Goal: Task Accomplishment & Management: Manage account settings

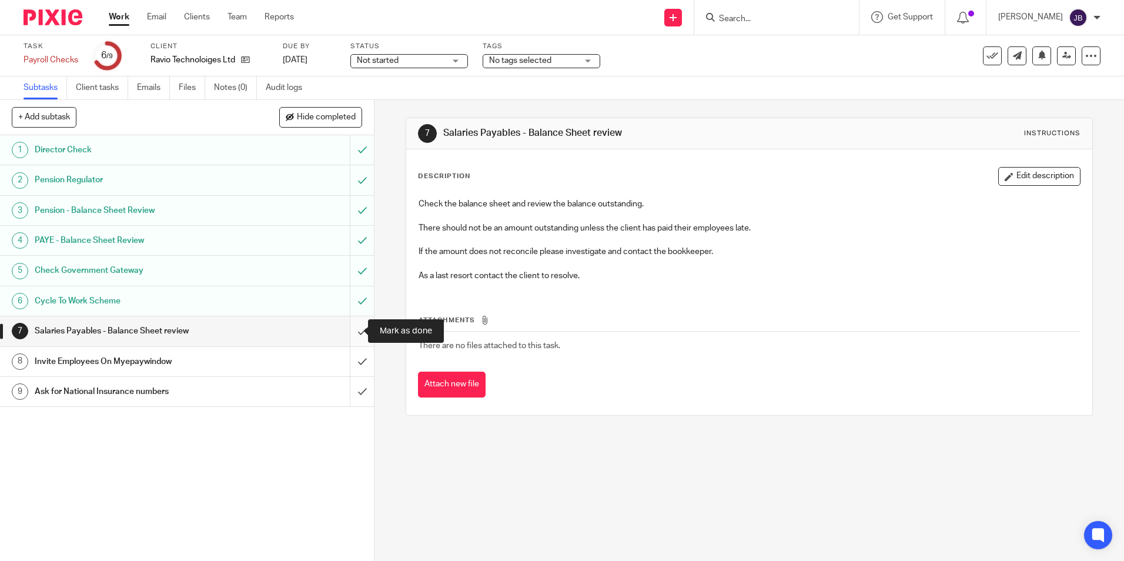
click at [347, 329] on input "submit" at bounding box center [187, 330] width 374 height 29
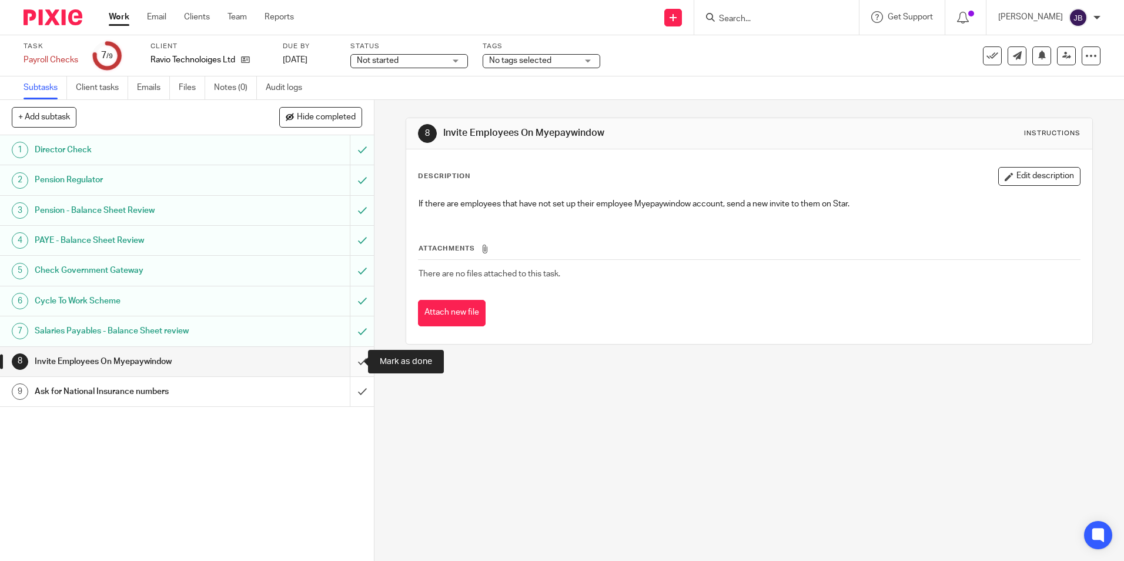
click at [351, 360] on input "submit" at bounding box center [187, 361] width 374 height 29
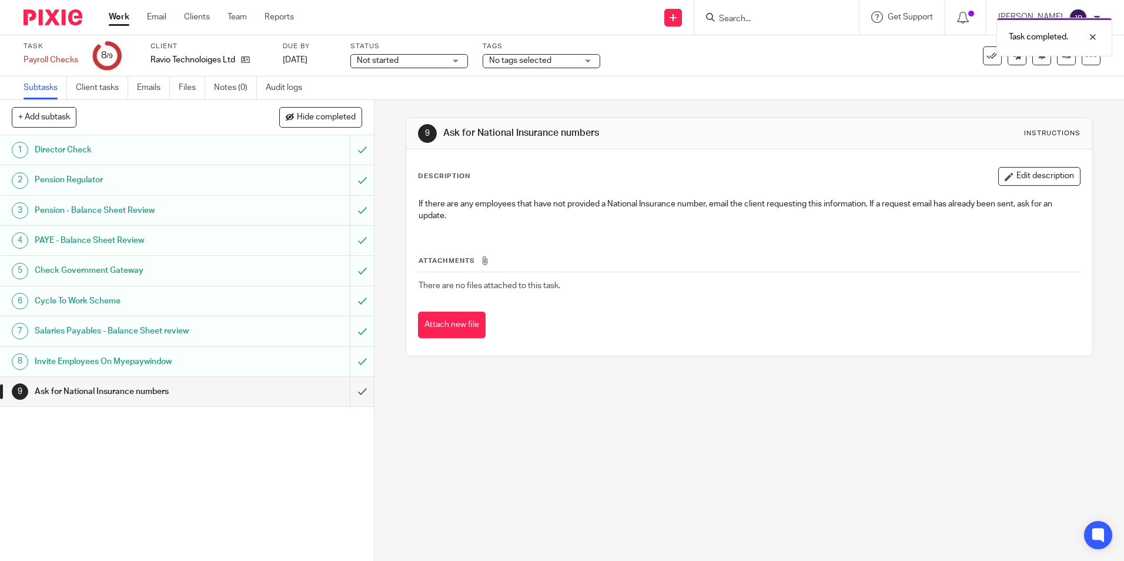
click at [96, 360] on h1 "Invite Employees On Myepaywindow" at bounding box center [136, 362] width 202 height 18
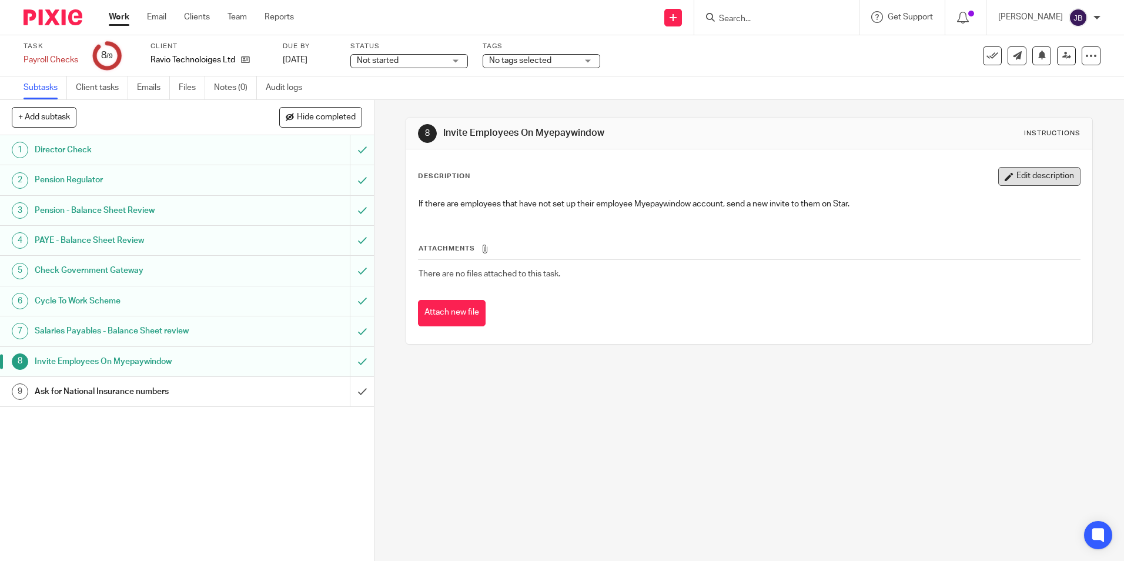
click at [1005, 175] on icon "button" at bounding box center [1009, 176] width 9 height 9
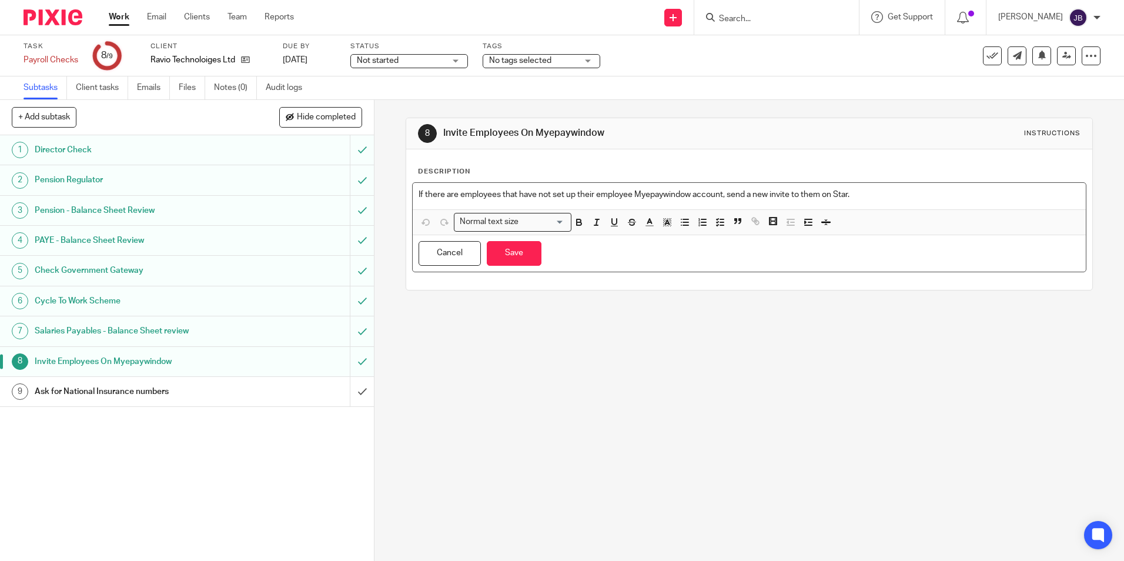
click at [684, 193] on p "If there are employees that have not set up their employee Myepaywindow account…" at bounding box center [749, 195] width 661 height 12
drag, startPoint x: 690, startPoint y: 193, endPoint x: 634, endPoint y: 199, distance: 56.2
click at [634, 199] on p "If there are employees that have not set up their employee Myepaywindow account…" at bounding box center [749, 195] width 661 height 12
click at [837, 195] on p "If there are employees that have not set up their employee Paycircle account, s…" at bounding box center [749, 195] width 661 height 12
drag, startPoint x: 834, startPoint y: 194, endPoint x: 795, endPoint y: 195, distance: 38.8
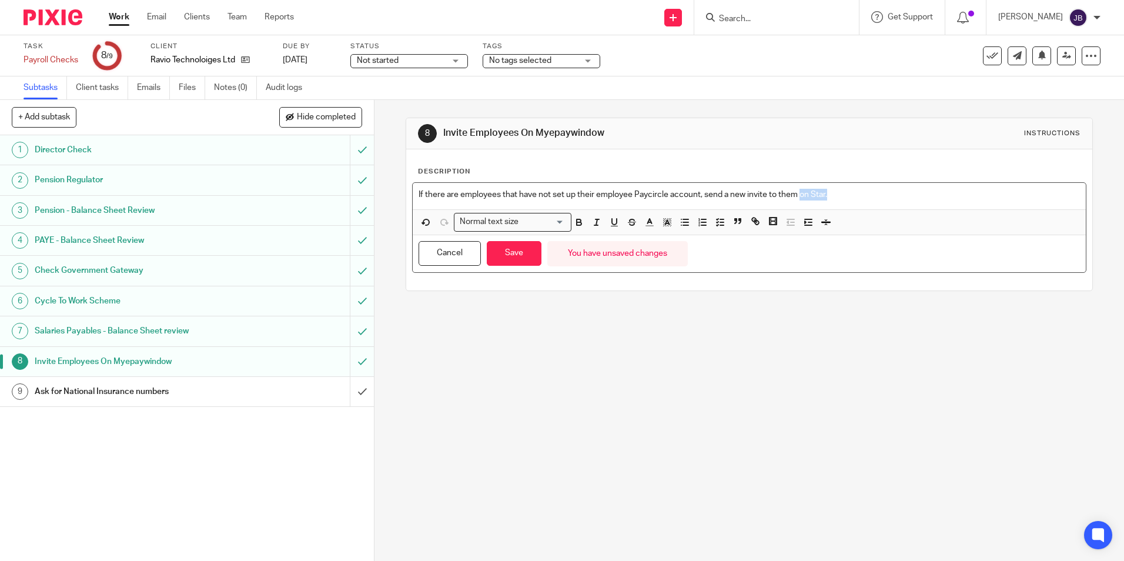
click at [795, 195] on p "If there are employees that have not set up their employee Paycircle account, s…" at bounding box center [749, 195] width 661 height 12
click at [510, 124] on div "8 Invite Employees On Myepaywindow Instructions" at bounding box center [749, 133] width 662 height 19
click at [464, 129] on h1 "Invite Employees On Myepaywindow" at bounding box center [608, 133] width 331 height 12
click at [511, 259] on button "Save" at bounding box center [514, 253] width 55 height 25
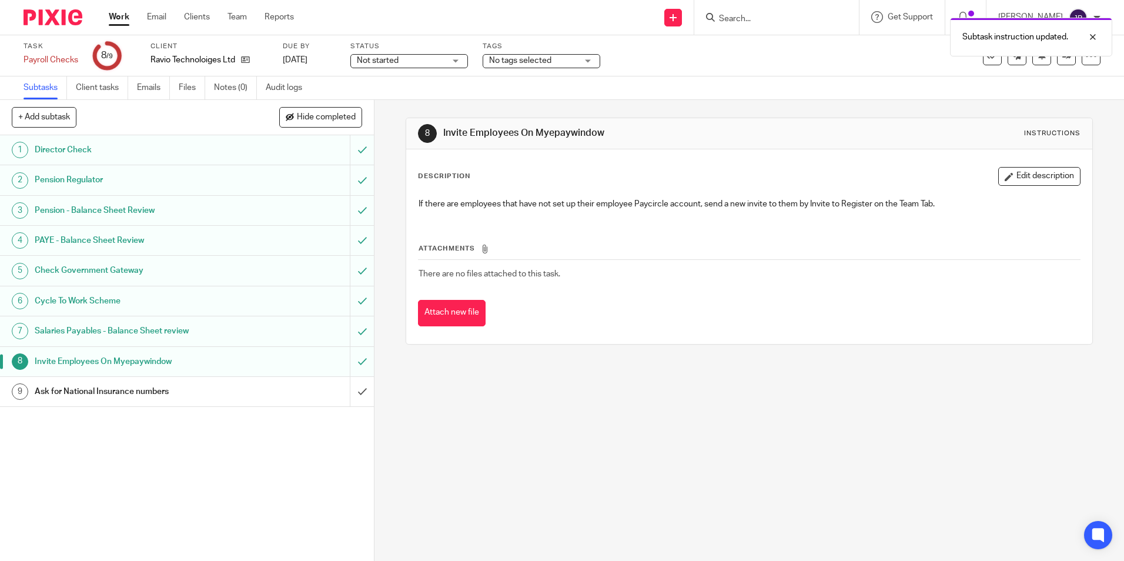
drag, startPoint x: 92, startPoint y: 362, endPoint x: 62, endPoint y: 356, distance: 29.9
click at [62, 356] on h1 "Invite Employees On Myepaywindow" at bounding box center [136, 362] width 202 height 18
click at [426, 134] on div "8" at bounding box center [427, 133] width 19 height 19
click at [35, 118] on button "+ Add subtask" at bounding box center [44, 117] width 65 height 20
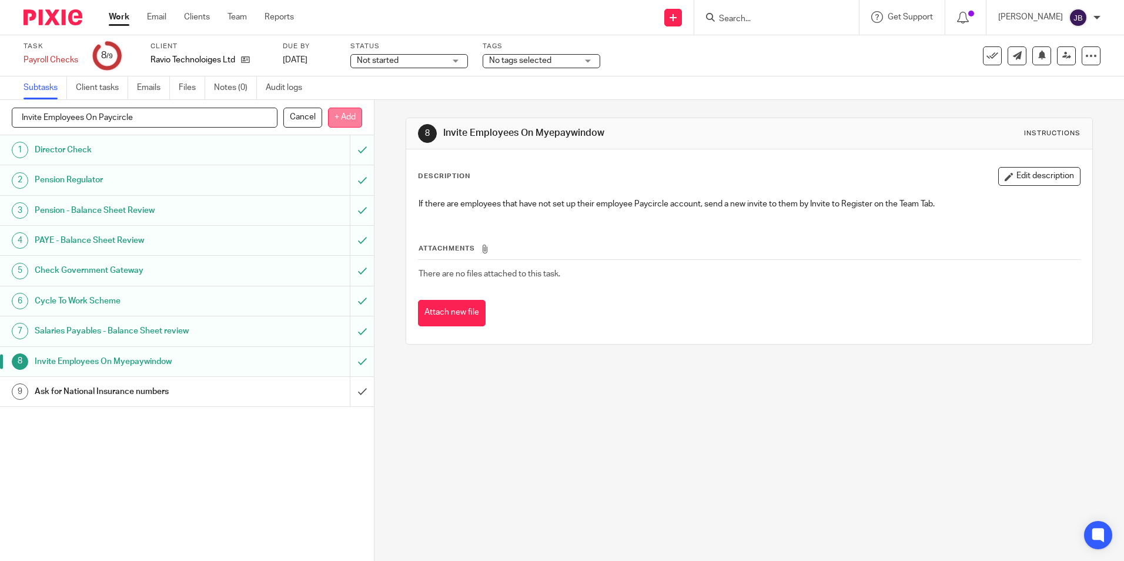
type input "Invite Employees On Paycircle"
click at [352, 120] on p "+ Add" at bounding box center [345, 118] width 34 height 20
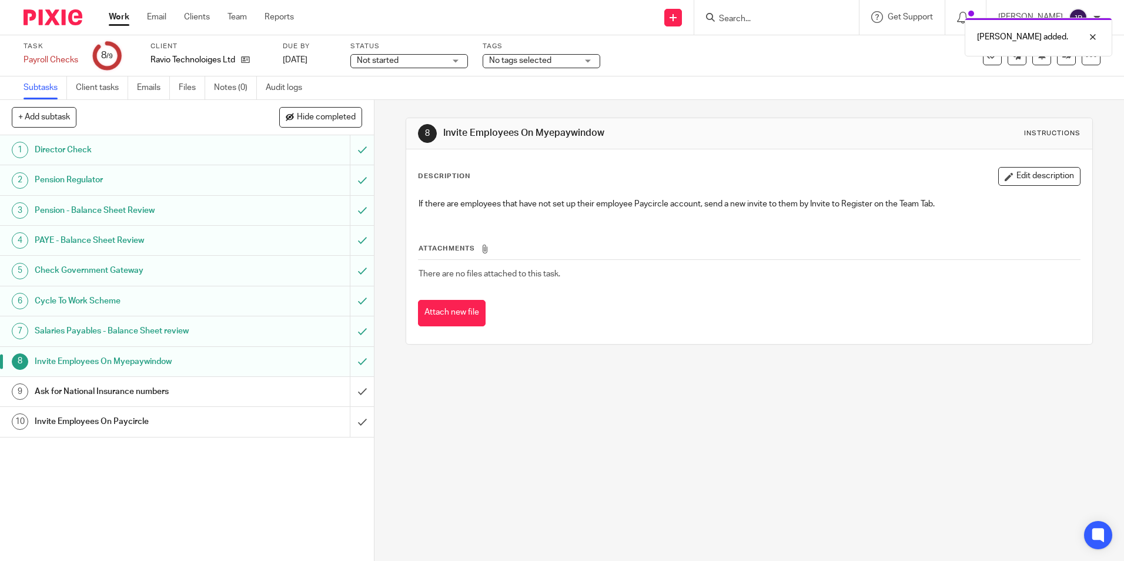
click at [111, 361] on h1 "Invite Employees On Myepaywindow" at bounding box center [136, 362] width 202 height 18
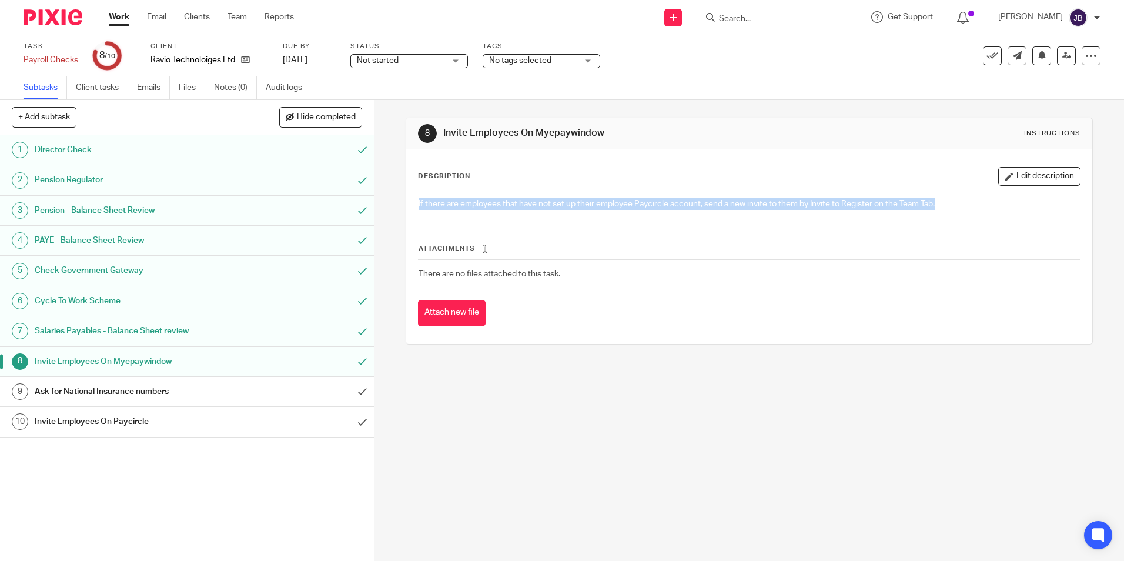
drag, startPoint x: 941, startPoint y: 205, endPoint x: 409, endPoint y: 197, distance: 531.5
click at [413, 197] on div "If there are employees that have not set up their employee Paycircle account, s…" at bounding box center [749, 205] width 673 height 26
drag, startPoint x: 409, startPoint y: 197, endPoint x: 424, endPoint y: 202, distance: 15.6
copy p "If there are employees that have not set up their employee Paycircle account, s…"
click at [75, 425] on h1 "Invite Employees On Paycircle" at bounding box center [136, 422] width 202 height 18
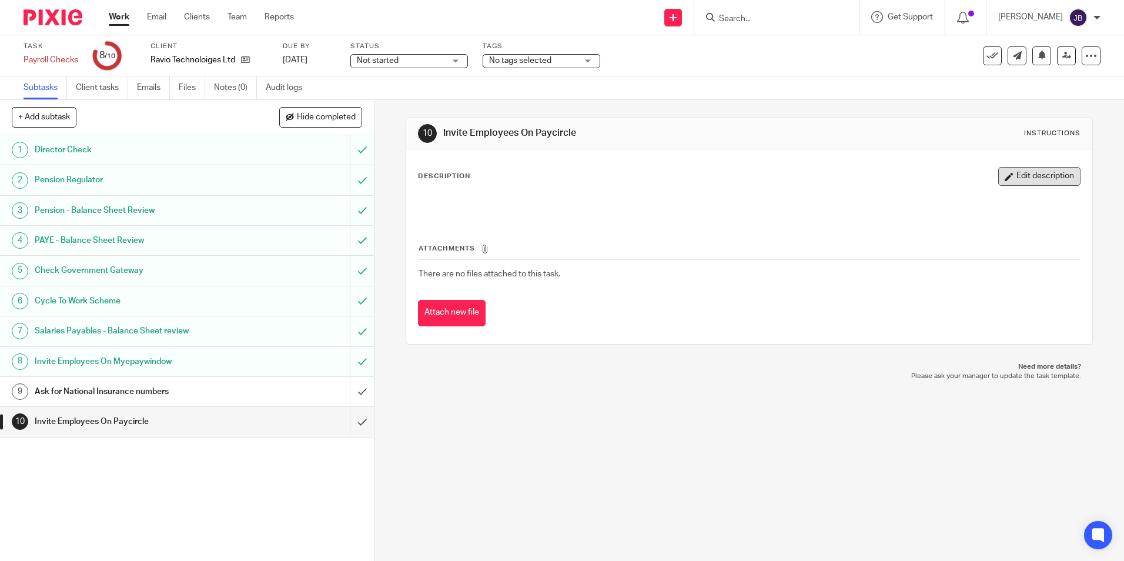
click at [1011, 176] on button "Edit description" at bounding box center [1039, 176] width 82 height 19
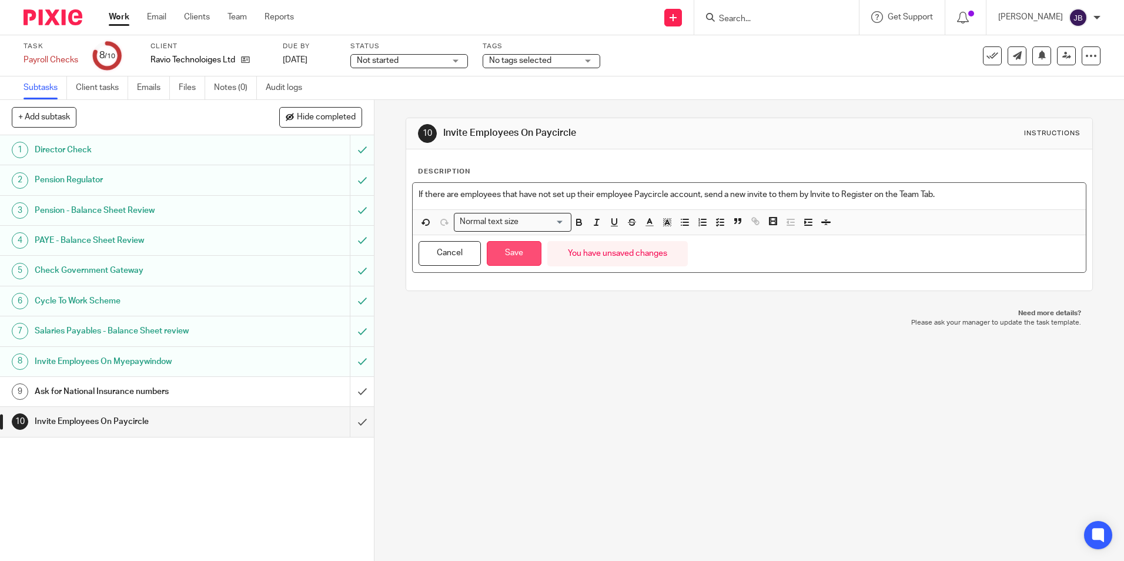
click at [513, 257] on button "Save" at bounding box center [514, 253] width 55 height 25
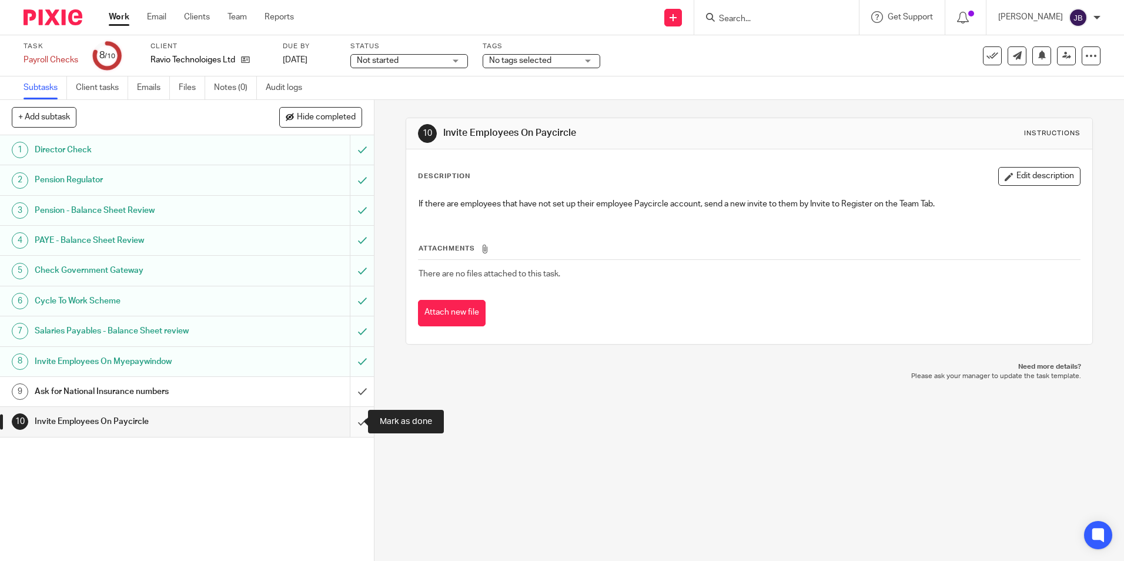
click at [351, 418] on input "submit" at bounding box center [187, 421] width 374 height 29
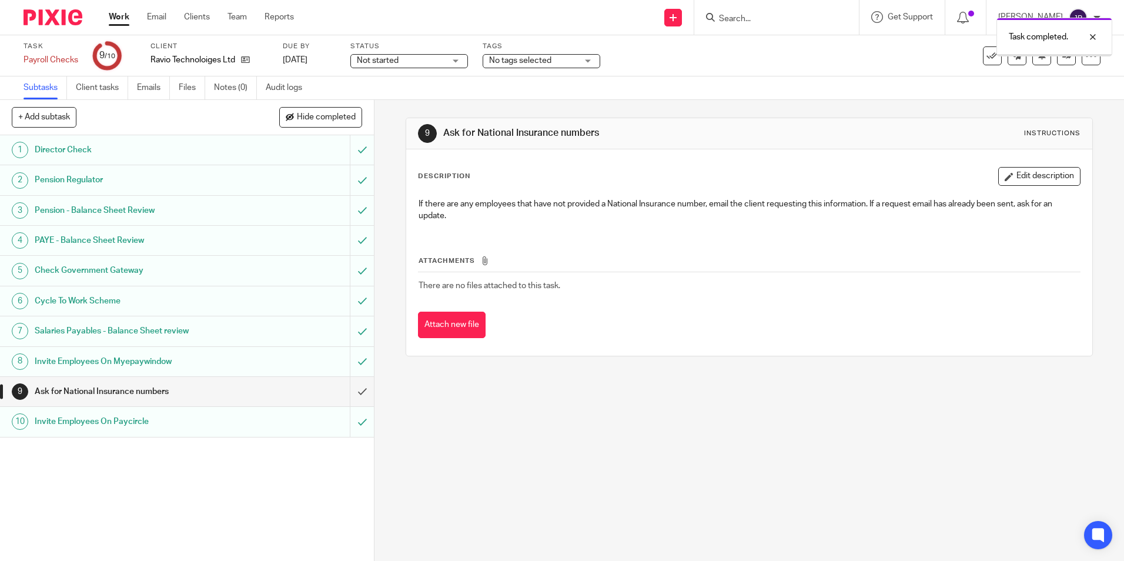
click at [94, 386] on h1 "Ask for National Insurance numbers" at bounding box center [136, 392] width 202 height 18
click at [346, 392] on input "submit" at bounding box center [187, 391] width 374 height 29
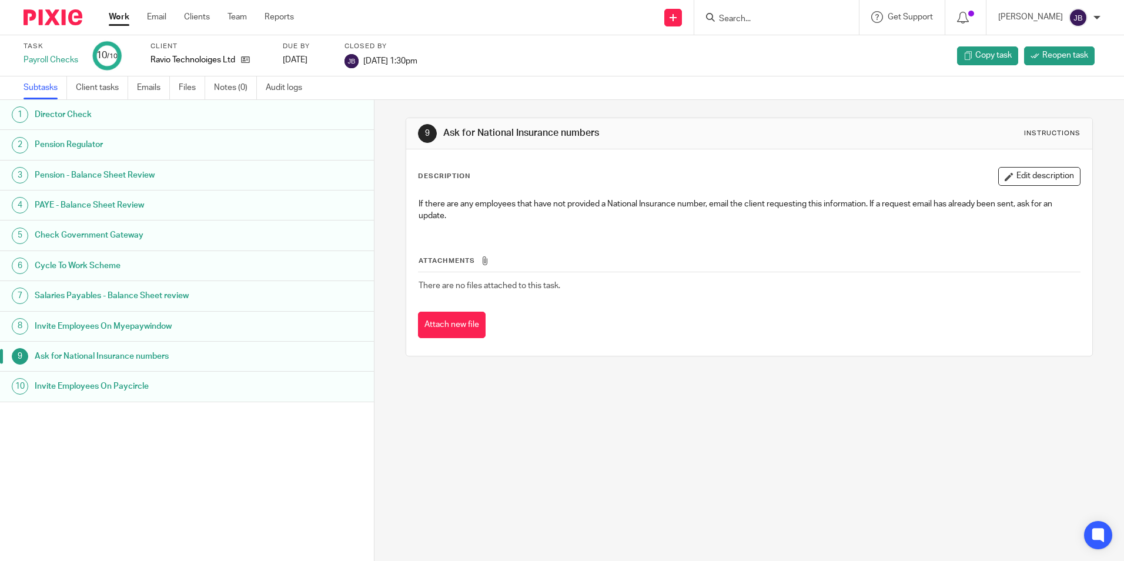
click at [119, 15] on link "Work" at bounding box center [119, 17] width 21 height 12
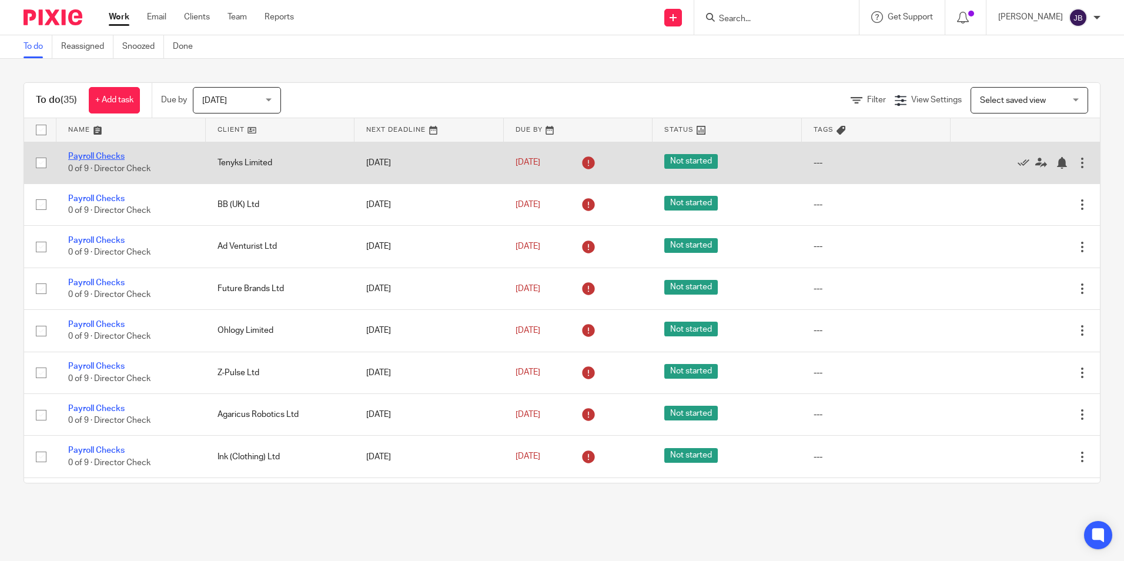
click at [103, 156] on link "Payroll Checks" at bounding box center [96, 156] width 56 height 8
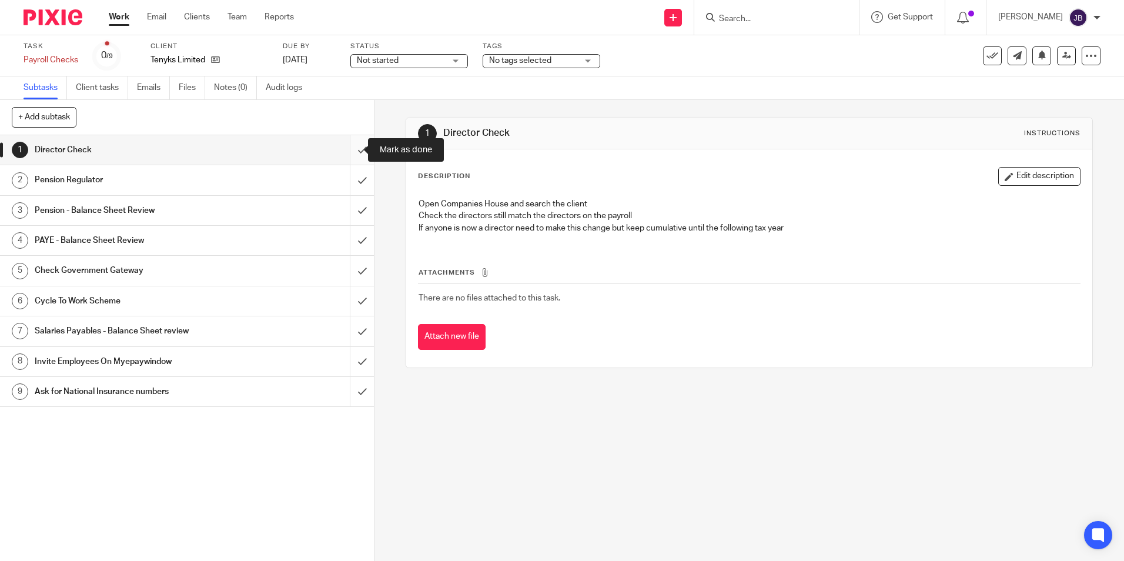
click at [347, 151] on input "submit" at bounding box center [187, 149] width 374 height 29
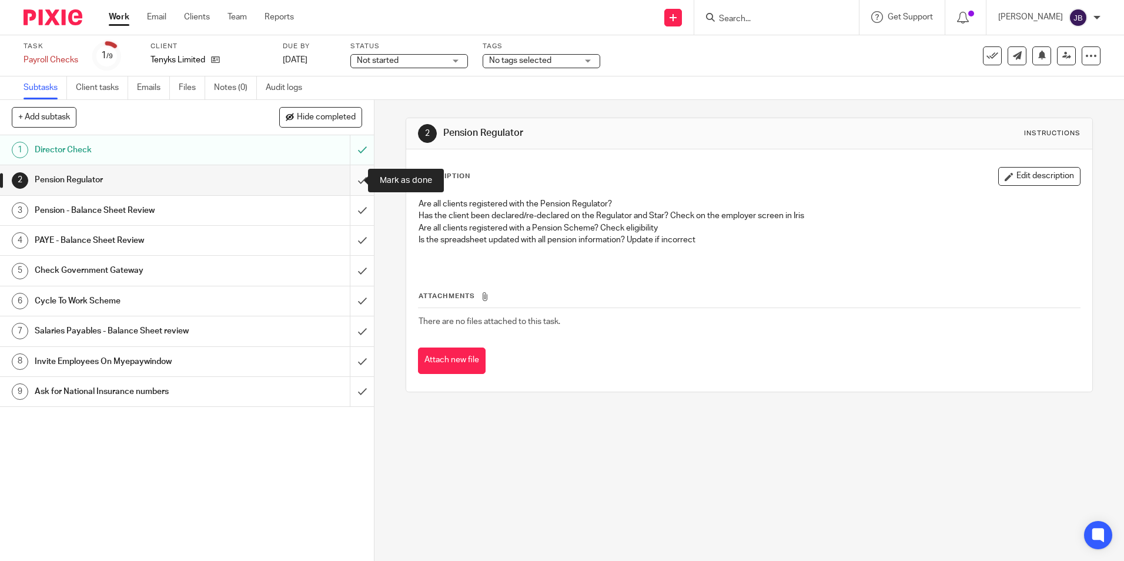
click at [351, 179] on input "submit" at bounding box center [187, 179] width 374 height 29
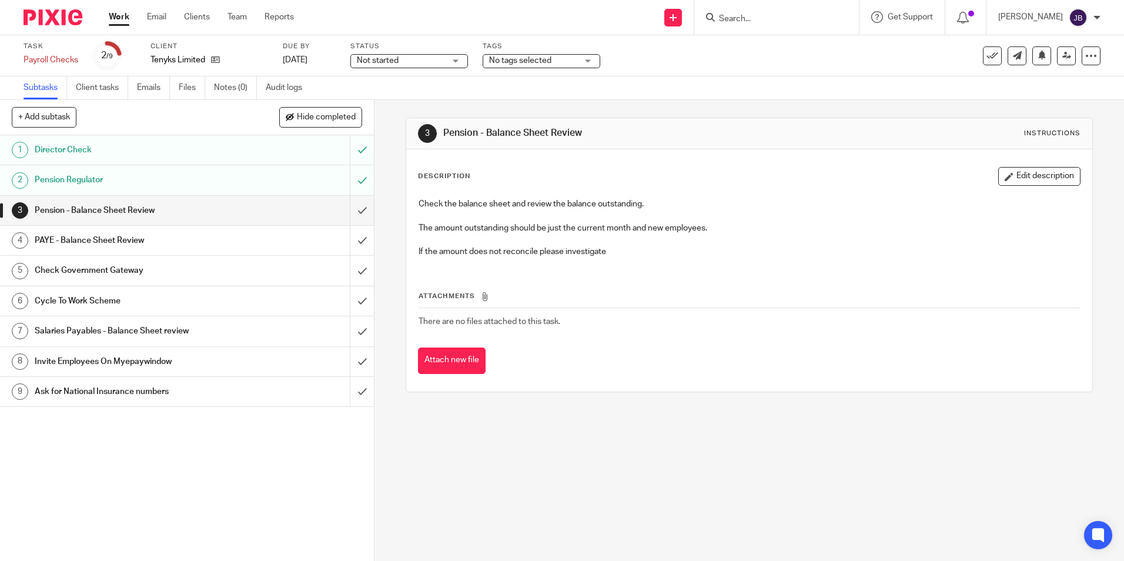
click at [240, 490] on div "1 Director Check 2 Pension Regulator 3 Pension - Balance Sheet Review 4 PAYE - …" at bounding box center [187, 348] width 374 height 426
click at [354, 208] on input "submit" at bounding box center [187, 210] width 374 height 29
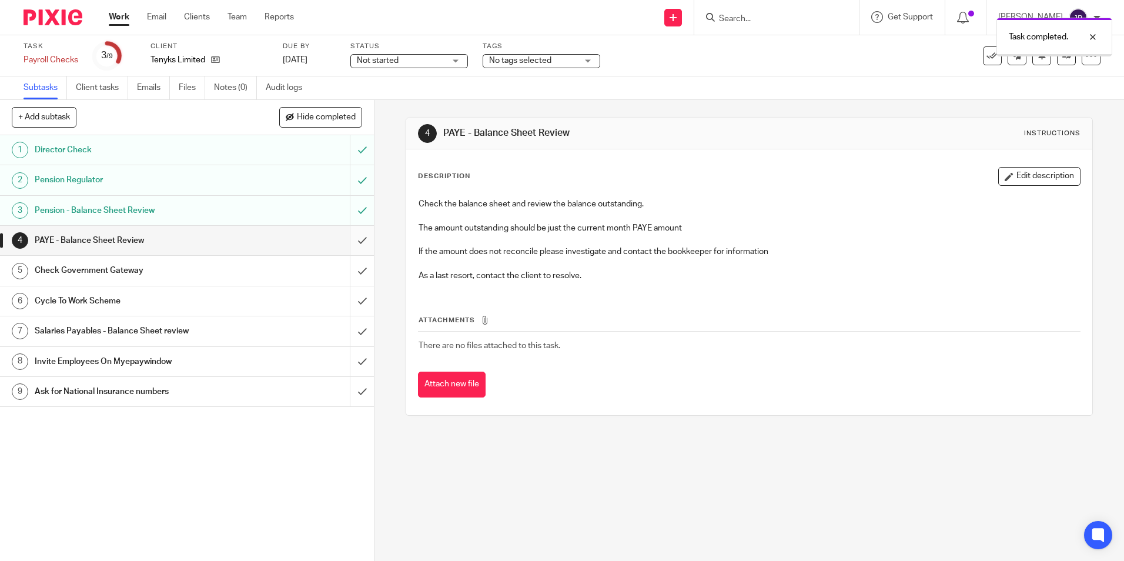
click at [349, 243] on input "submit" at bounding box center [187, 240] width 374 height 29
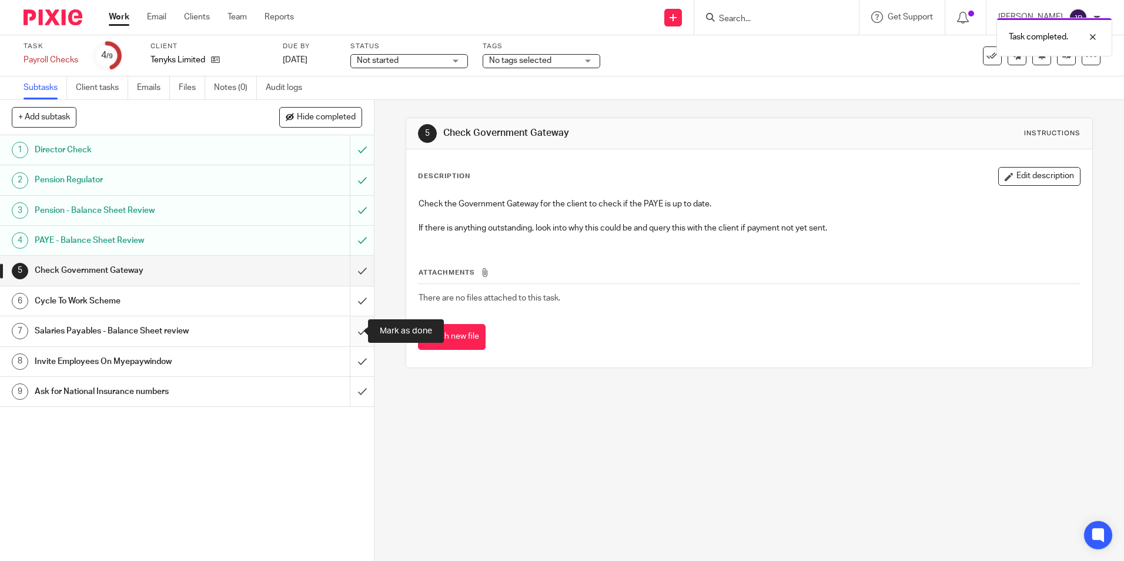
click at [353, 332] on input "submit" at bounding box center [187, 330] width 374 height 29
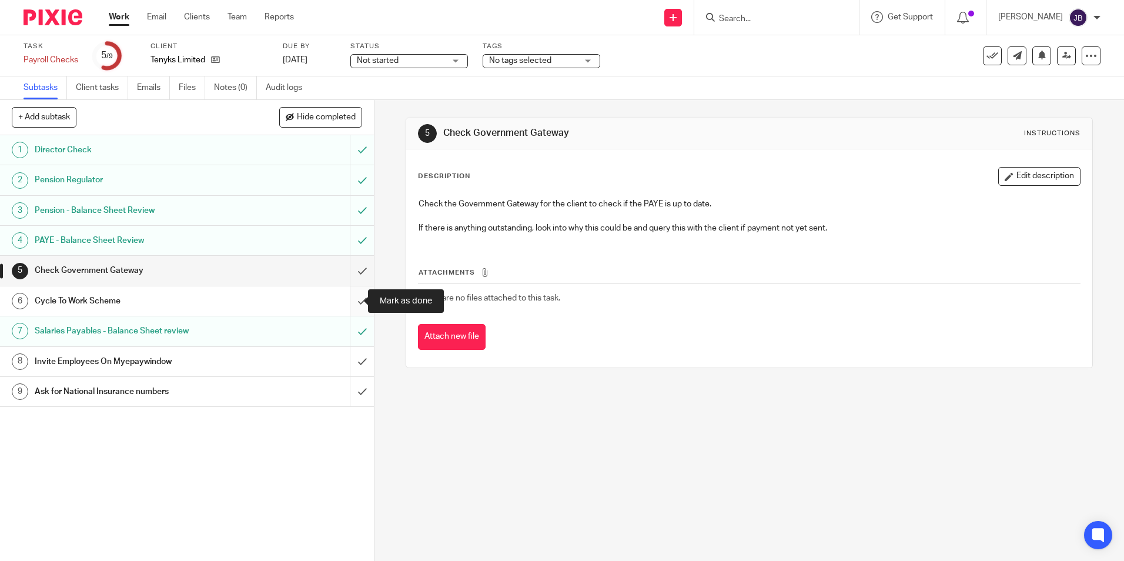
click at [353, 299] on input "submit" at bounding box center [187, 300] width 374 height 29
click at [350, 271] on input "submit" at bounding box center [187, 270] width 374 height 29
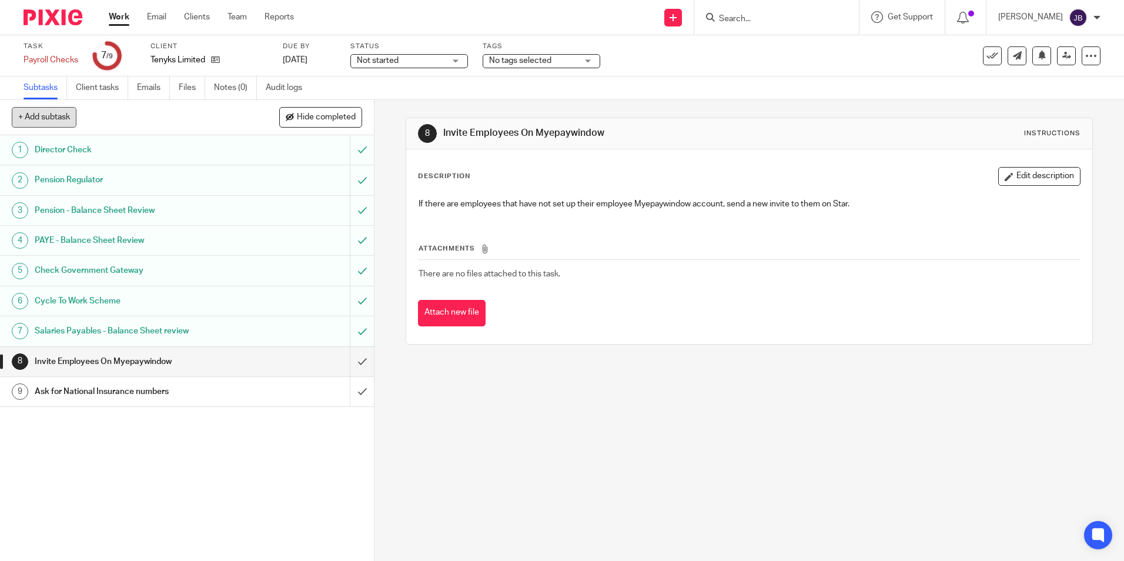
click at [65, 119] on button "+ Add subtask" at bounding box center [44, 117] width 65 height 20
type input "i"
click at [353, 360] on input "submit" at bounding box center [187, 361] width 374 height 29
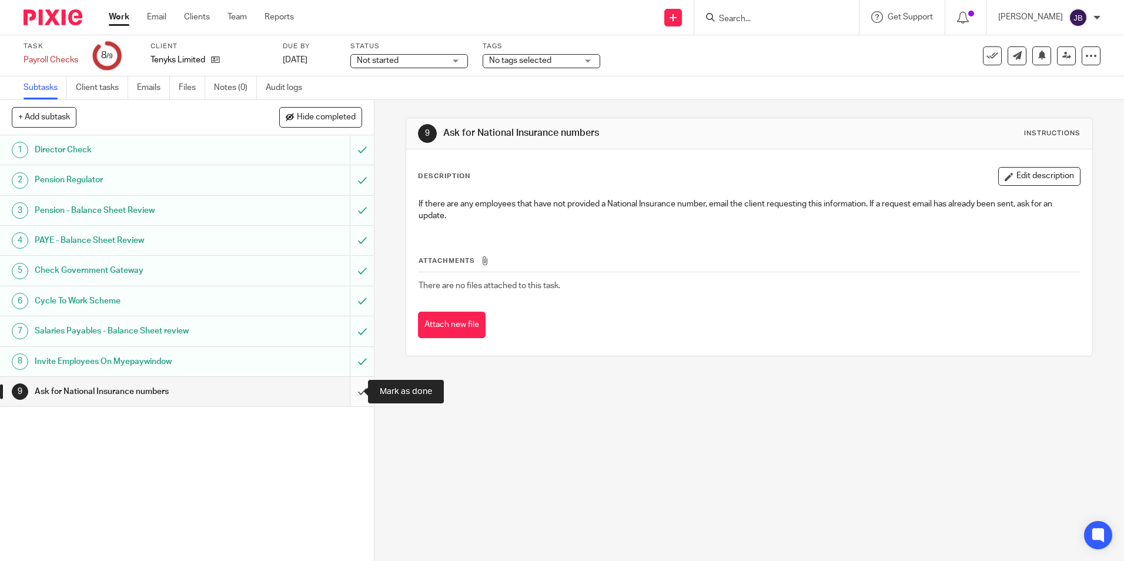
click at [357, 392] on input "submit" at bounding box center [187, 391] width 374 height 29
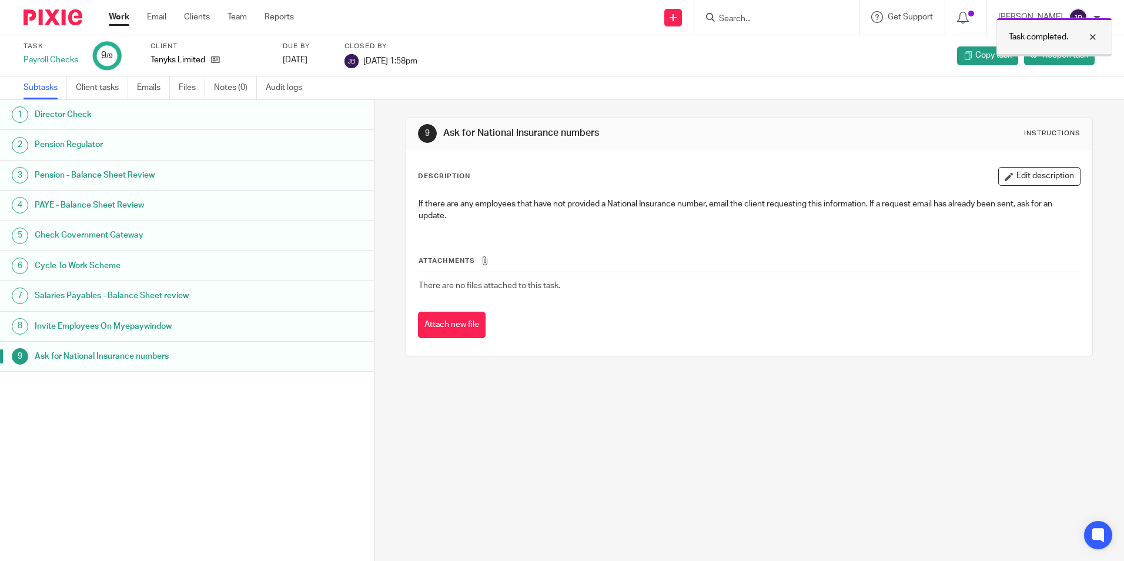
click at [1094, 38] on div at bounding box center [1084, 37] width 32 height 14
click at [122, 15] on link "Work" at bounding box center [119, 17] width 21 height 12
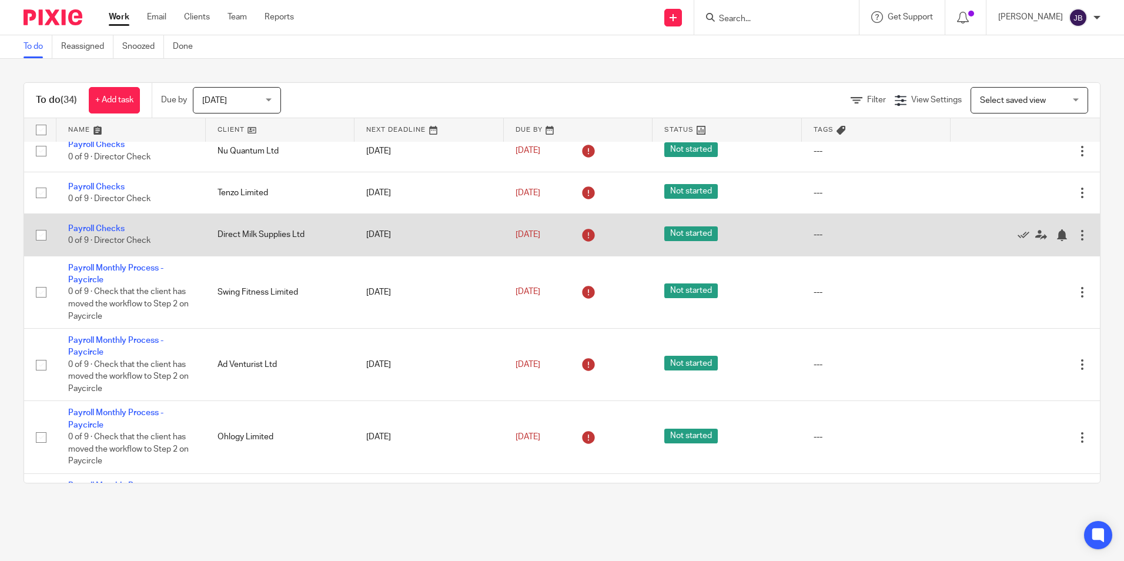
scroll to position [1239, 0]
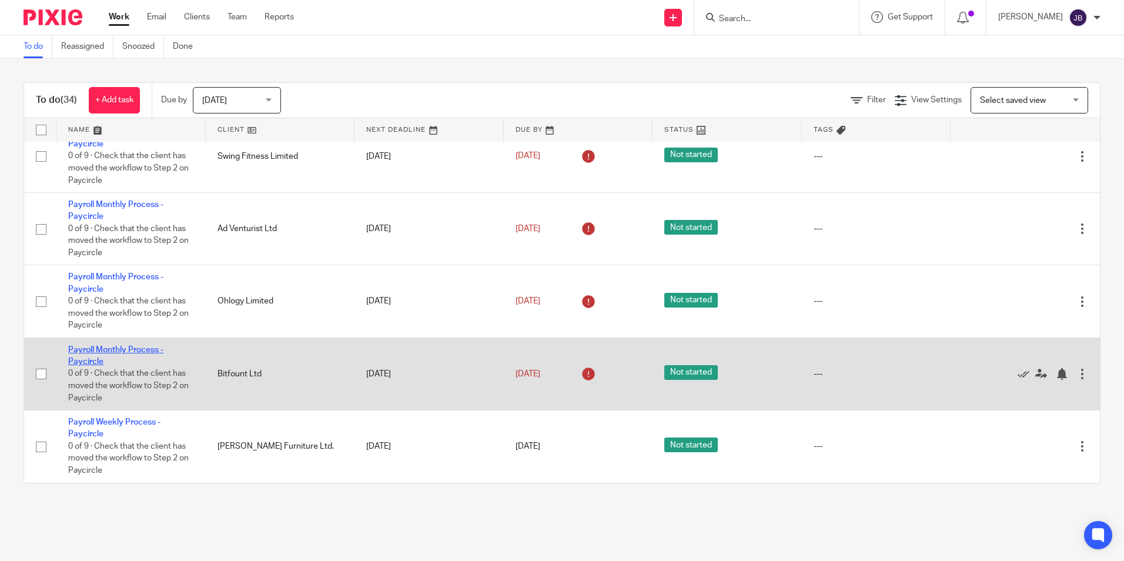
click at [92, 348] on link "Payroll Monthly Process - Paycircle" at bounding box center [115, 356] width 95 height 20
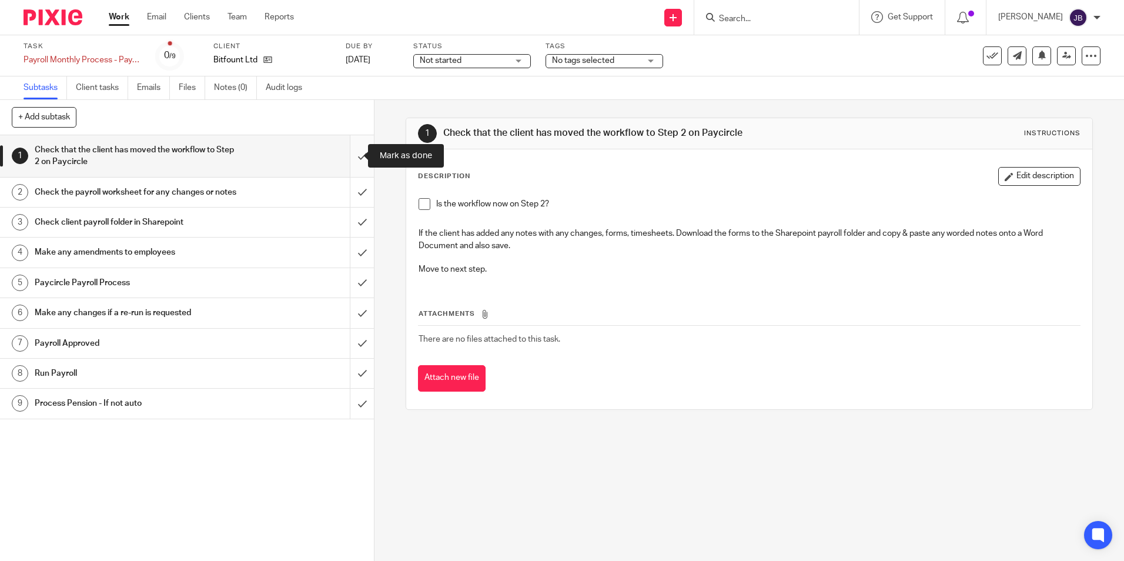
click at [349, 157] on input "submit" at bounding box center [187, 156] width 374 height 42
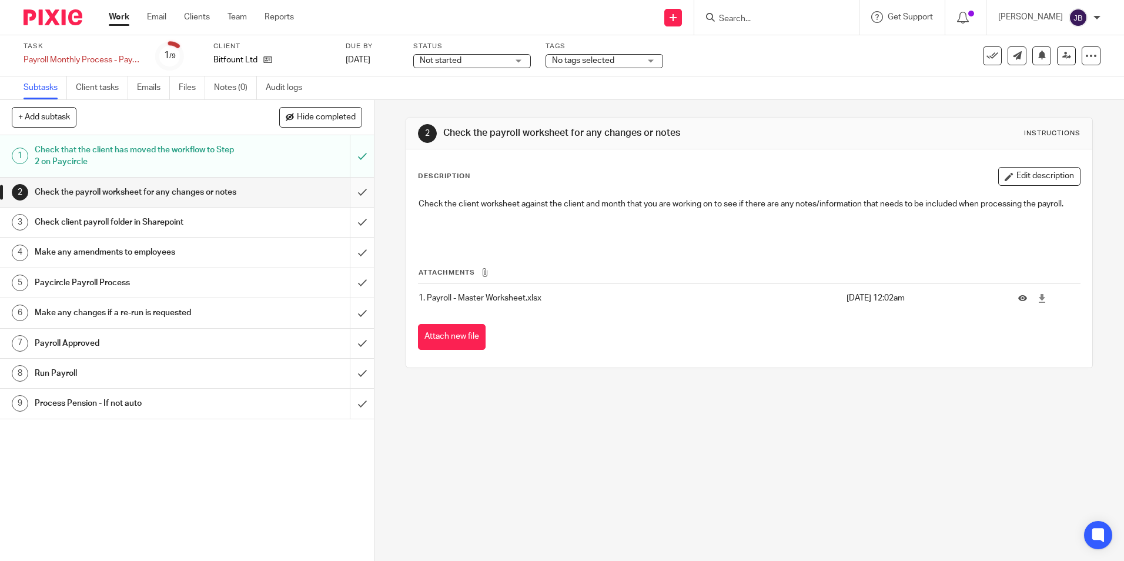
click at [349, 196] on input "submit" at bounding box center [187, 192] width 374 height 29
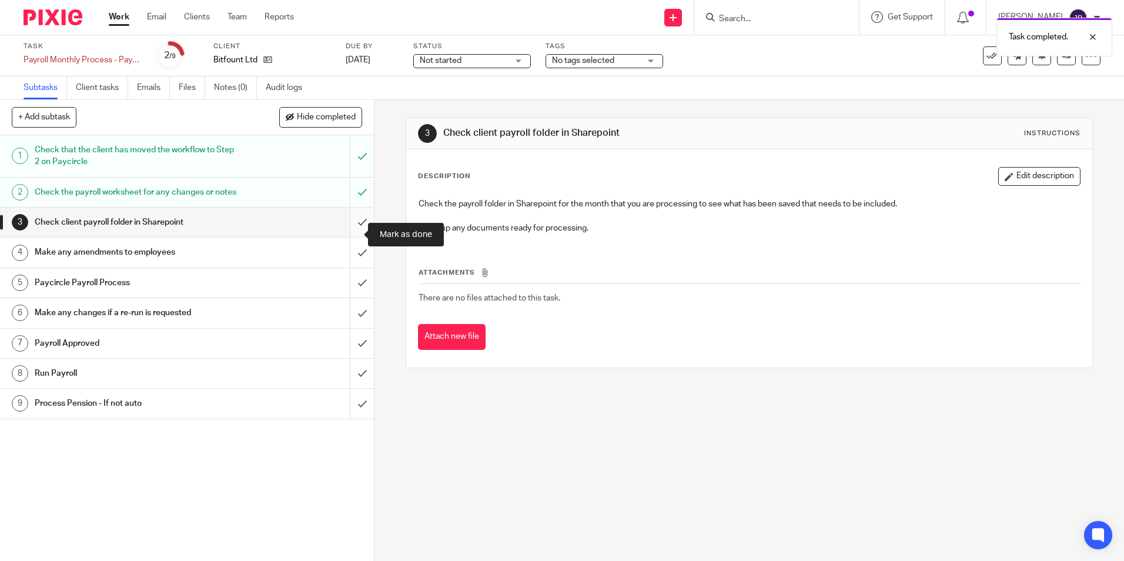
click at [351, 235] on input "submit" at bounding box center [187, 222] width 374 height 29
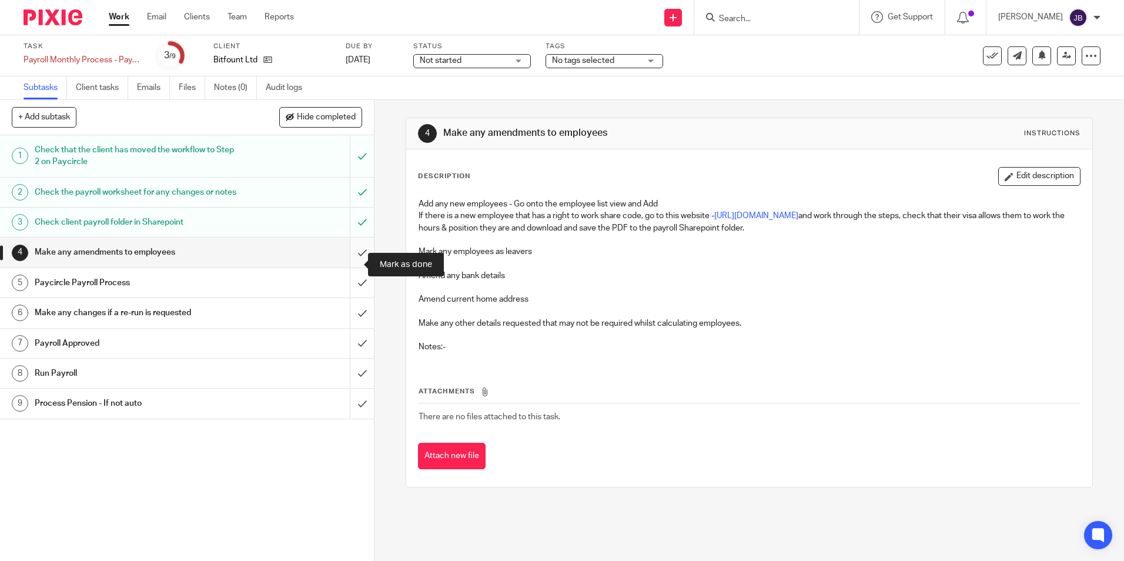
click at [350, 265] on input "submit" at bounding box center [187, 252] width 374 height 29
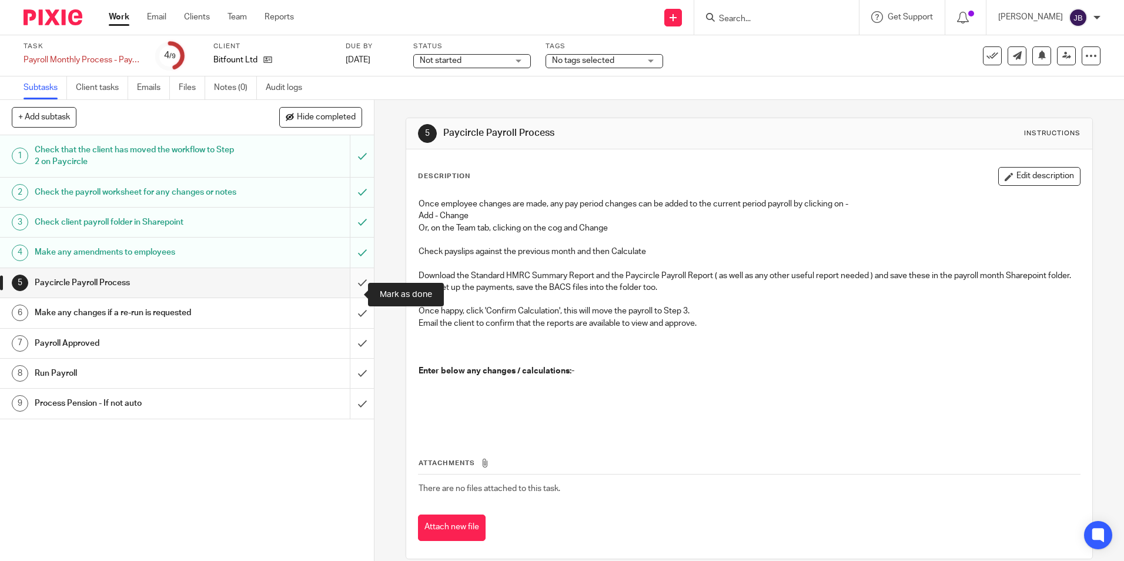
click at [346, 297] on input "submit" at bounding box center [187, 282] width 374 height 29
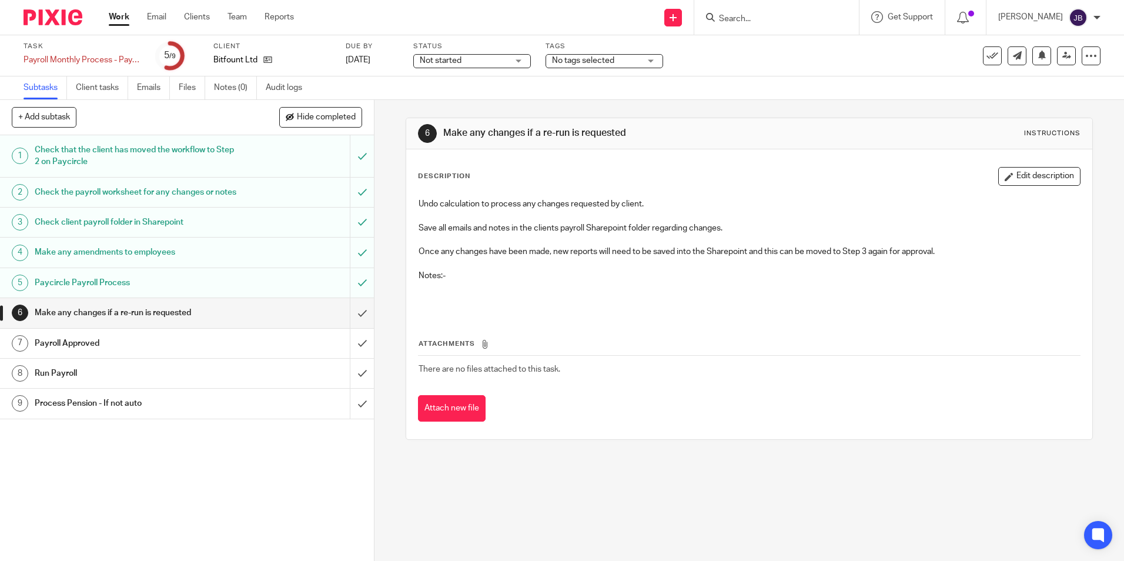
click at [54, 19] on img at bounding box center [53, 17] width 59 height 16
